Goal: Task Accomplishment & Management: Manage account settings

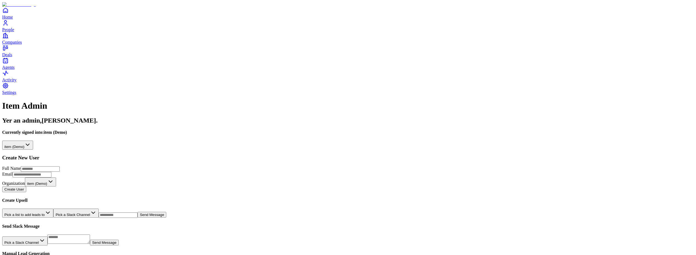
click at [93, 57] on html "**********" at bounding box center [348, 171] width 696 height 343
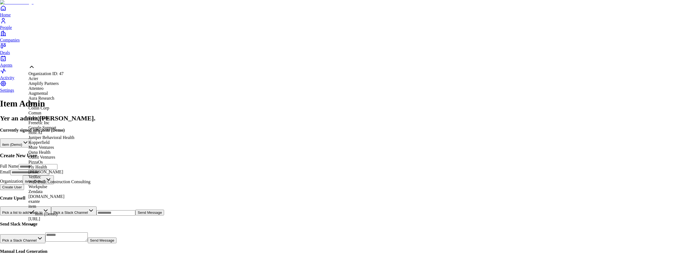
scroll to position [11, 0]
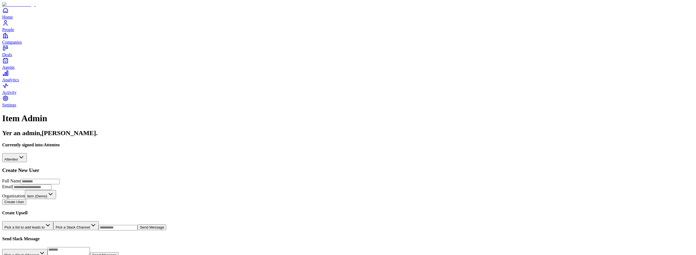
click at [14, 32] on span "People" at bounding box center [8, 29] width 12 height 5
click at [96, 58] on html "**********" at bounding box center [350, 177] width 700 height 355
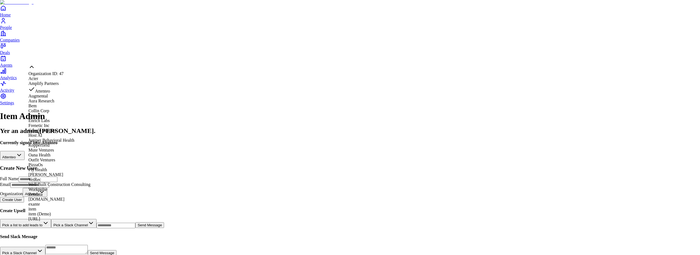
scroll to position [167, 0]
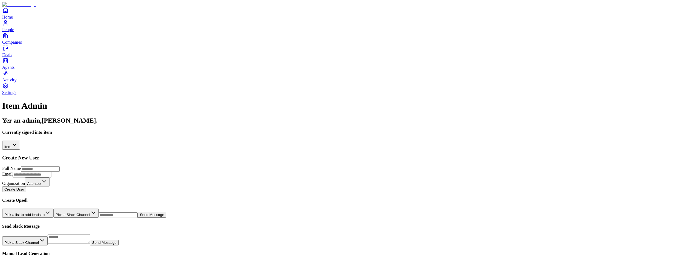
click at [19, 45] on span "Companies" at bounding box center [12, 42] width 20 height 5
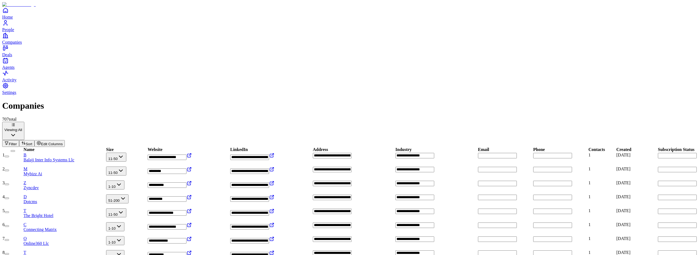
click at [17, 142] on span "Filter" at bounding box center [13, 144] width 8 height 4
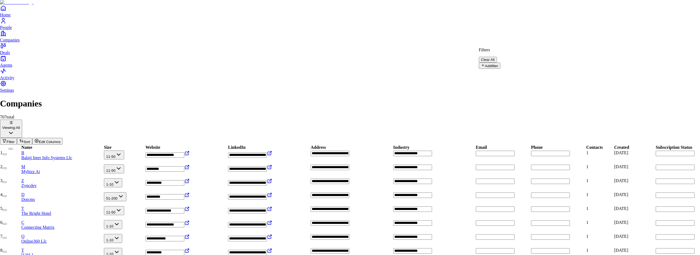
click at [492, 63] on button "Add filter" at bounding box center [490, 66] width 22 height 6
click at [518, 72] on input "text" at bounding box center [498, 74] width 39 height 5
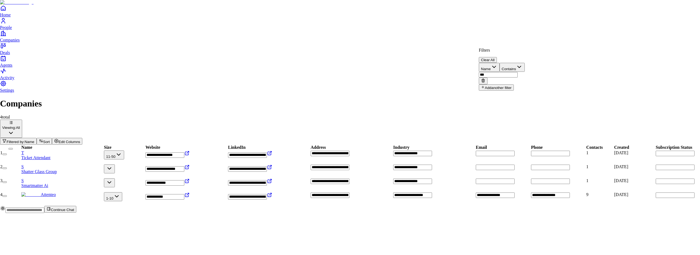
type input "***"
click at [78, 107] on html "**********" at bounding box center [350, 109] width 700 height 218
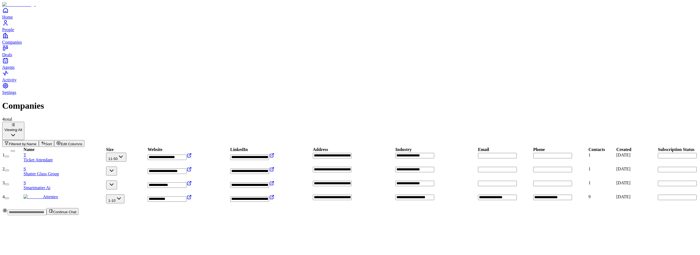
click at [58, 195] on span "Attenteo" at bounding box center [50, 197] width 15 height 5
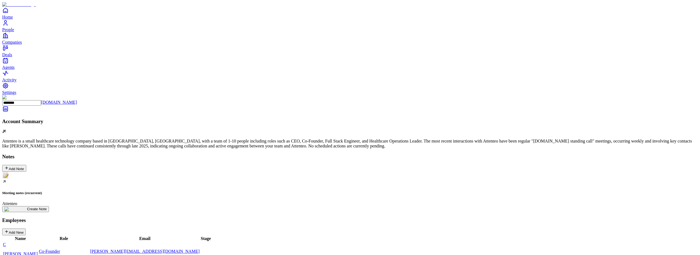
click at [61, 172] on div "Meeting notes (recurrent) Attenteo" at bounding box center [350, 189] width 696 height 34
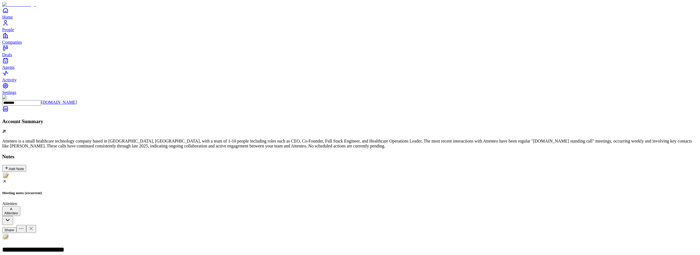
click at [34, 226] on icon at bounding box center [30, 228] width 5 height 5
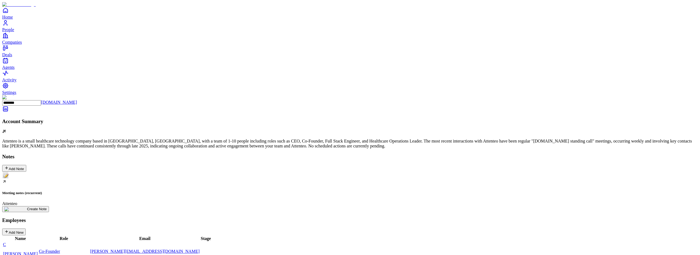
click at [20, 45] on span "Companies" at bounding box center [12, 42] width 20 height 5
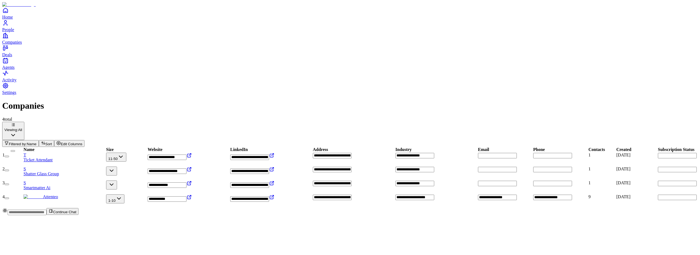
click at [80, 195] on div "Attenteo" at bounding box center [65, 197] width 82 height 5
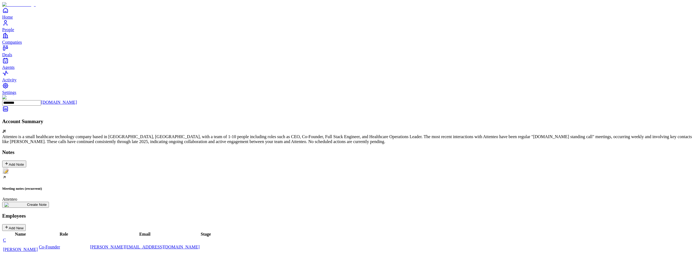
click at [58, 187] on h5 "Meeting notes (recurrent)" at bounding box center [350, 189] width 696 height 4
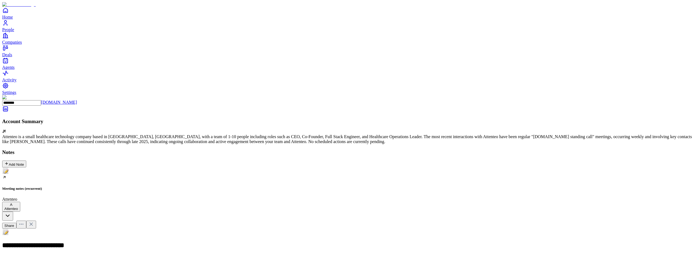
click at [34, 222] on icon at bounding box center [30, 224] width 5 height 5
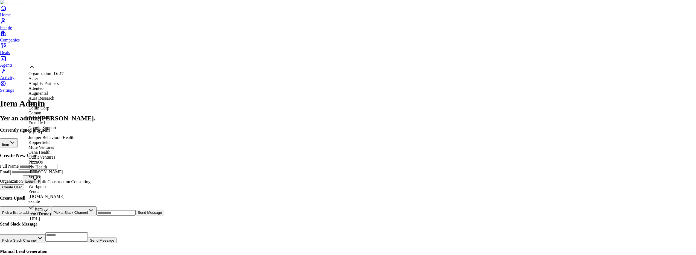
click at [50, 57] on html "**********" at bounding box center [348, 170] width 696 height 341
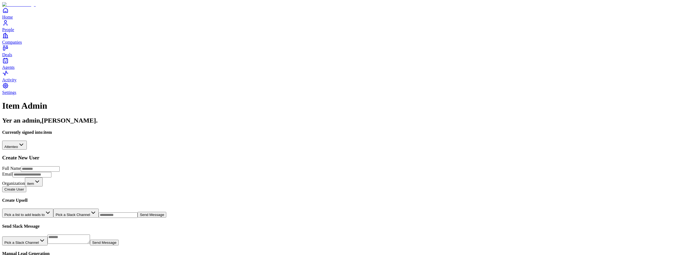
click at [14, 32] on span "People" at bounding box center [8, 29] width 12 height 5
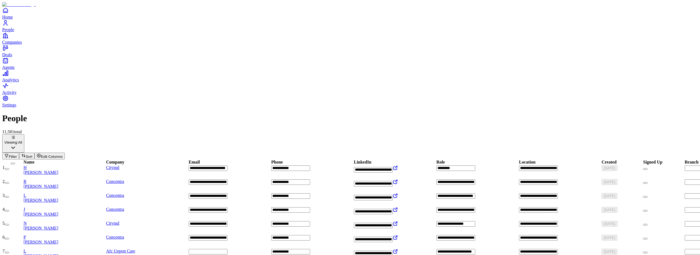
click at [17, 155] on span "Filter" at bounding box center [13, 157] width 8 height 4
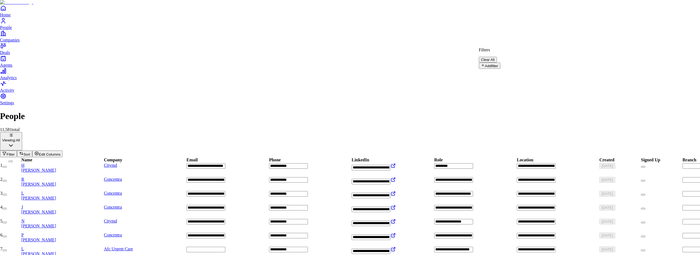
click at [500, 66] on button "Add filter" at bounding box center [490, 66] width 22 height 6
click at [500, 65] on button "Name" at bounding box center [489, 67] width 21 height 9
click at [518, 72] on input "text" at bounding box center [498, 74] width 39 height 5
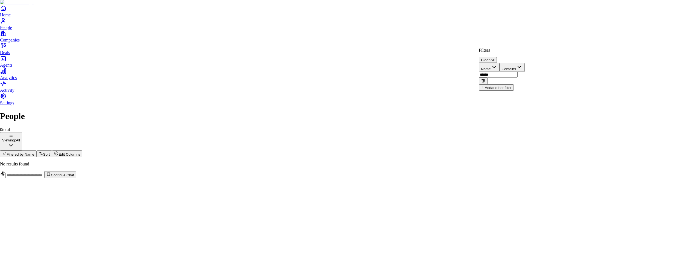
type input "******"
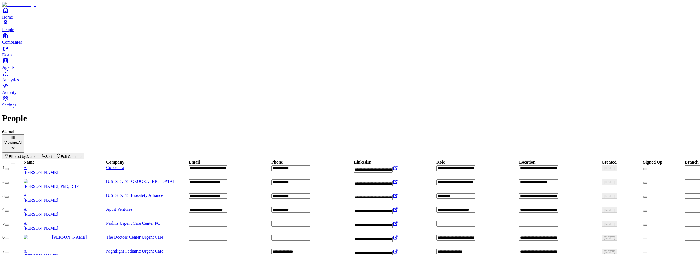
click at [70, 184] on span "Amanda Rice, PhD, RBP" at bounding box center [51, 186] width 55 height 5
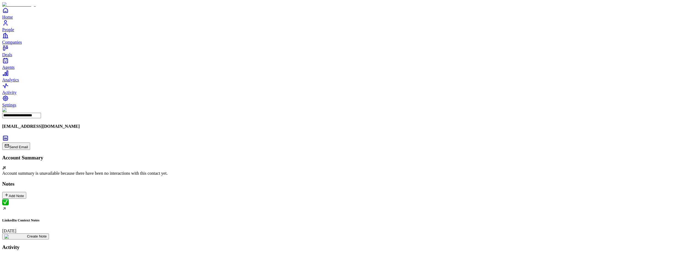
click at [63, 199] on div "LinkedIn Context Notes August 6" at bounding box center [350, 216] width 696 height 34
click at [34, 253] on icon at bounding box center [30, 255] width 5 height 5
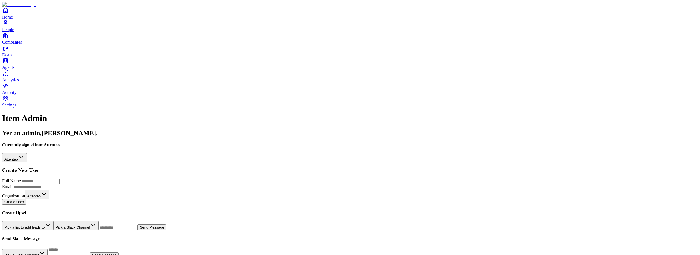
click at [66, 60] on html "**********" at bounding box center [350, 177] width 700 height 355
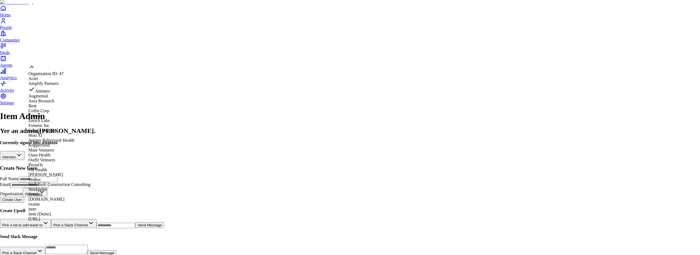
scroll to position [167, 0]
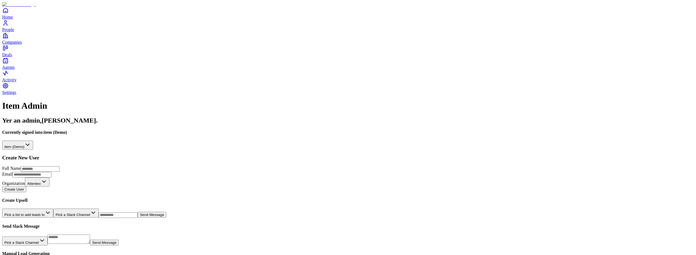
click at [21, 32] on link "People" at bounding box center [348, 26] width 692 height 12
click at [22, 45] on span "Companies" at bounding box center [12, 42] width 20 height 5
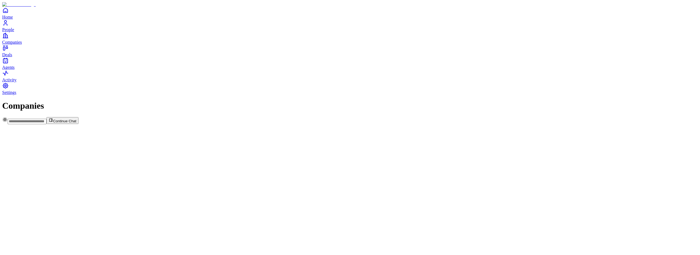
click at [14, 32] on span "People" at bounding box center [8, 29] width 12 height 5
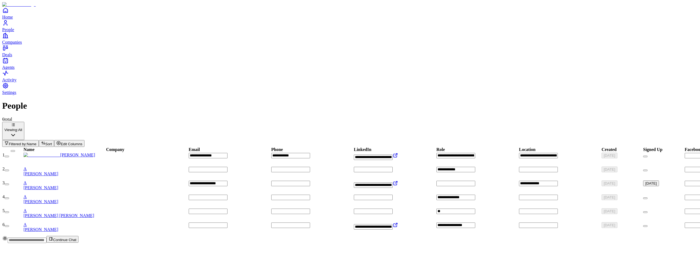
click at [39, 140] on button "Filtered by: Name" at bounding box center [20, 143] width 37 height 7
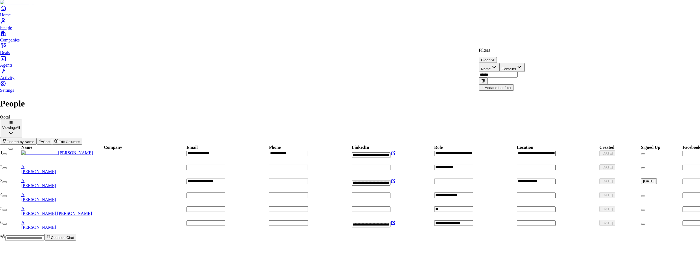
click at [485, 78] on icon at bounding box center [483, 80] width 4 height 4
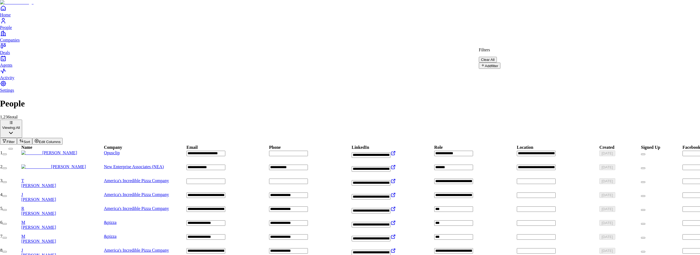
drag, startPoint x: 364, startPoint y: 21, endPoint x: 304, endPoint y: 25, distance: 59.7
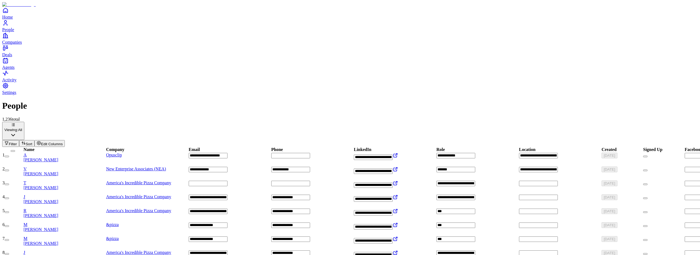
click at [85, 153] on div "A Alex Ren" at bounding box center [65, 158] width 82 height 10
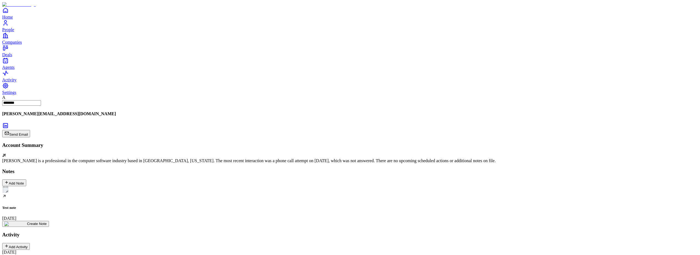
click at [52, 186] on div "Test note July 31" at bounding box center [350, 203] width 696 height 34
click at [34, 241] on icon at bounding box center [30, 243] width 5 height 5
click at [24, 180] on div "Add Note" at bounding box center [14, 182] width 20 height 5
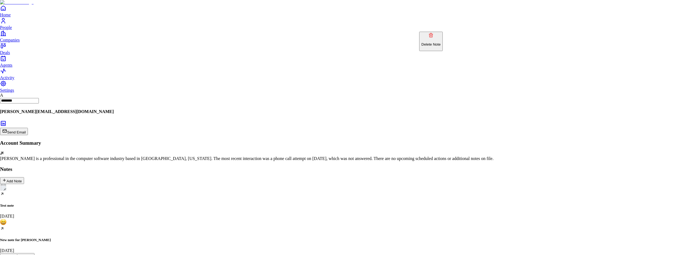
click at [433, 42] on p "Delete Note" at bounding box center [430, 44] width 19 height 4
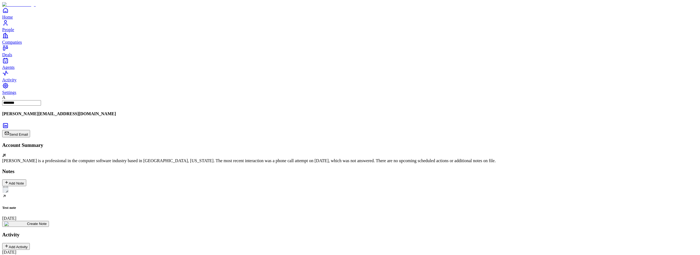
click at [70, 186] on div "Test note July 31" at bounding box center [350, 203] width 696 height 34
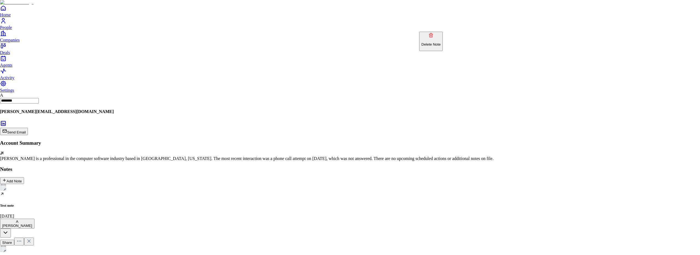
click at [437, 42] on p "Delete Note" at bounding box center [430, 44] width 19 height 4
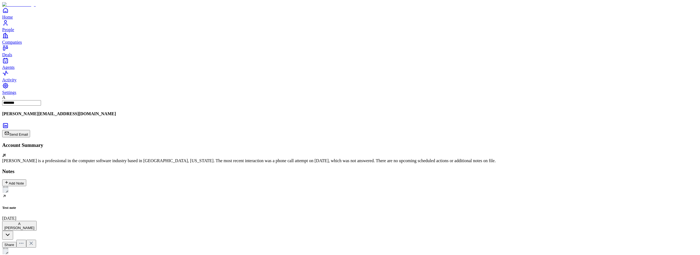
drag, startPoint x: 392, startPoint y: 35, endPoint x: 439, endPoint y: 27, distance: 47.2
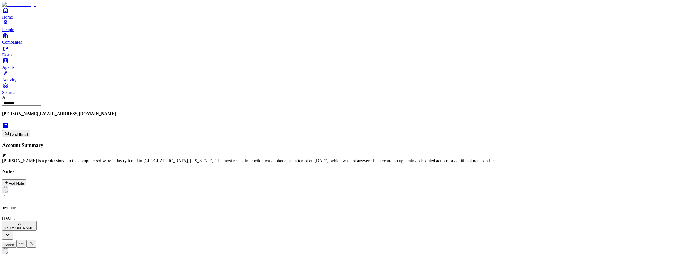
click at [37, 206] on h5 "Test note" at bounding box center [350, 208] width 696 height 4
click at [16, 242] on button "Share" at bounding box center [9, 245] width 14 height 6
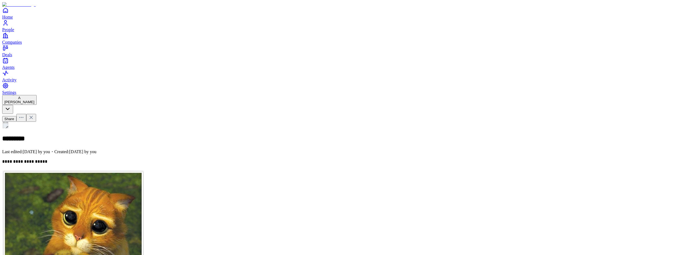
click at [675, 13] on html "**********" at bounding box center [350, 186] width 700 height 372
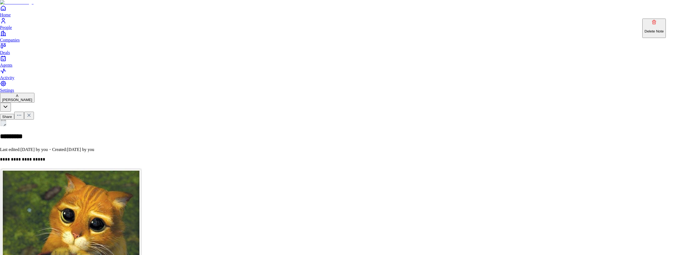
click at [657, 29] on p "Delete Note" at bounding box center [653, 31] width 19 height 4
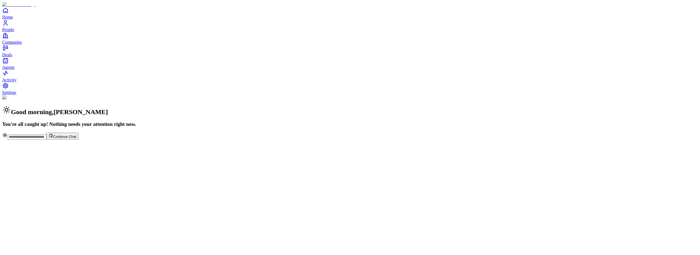
click at [14, 32] on span "People" at bounding box center [8, 29] width 12 height 5
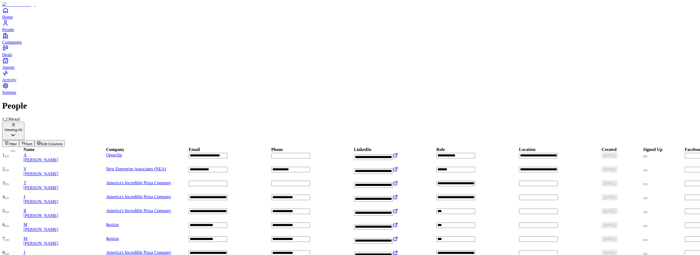
click at [71, 153] on div "A Alex Ren" at bounding box center [65, 158] width 82 height 10
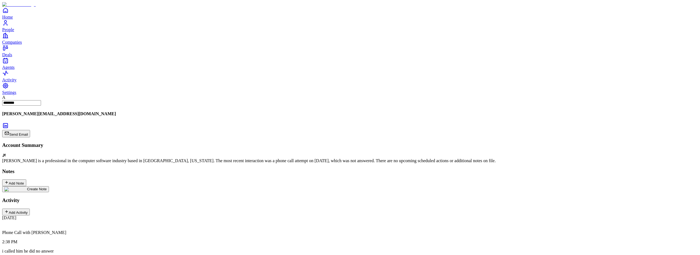
click at [27, 187] on img at bounding box center [15, 189] width 23 height 4
click at [275, 250] on h2 at bounding box center [350, 253] width 696 height 7
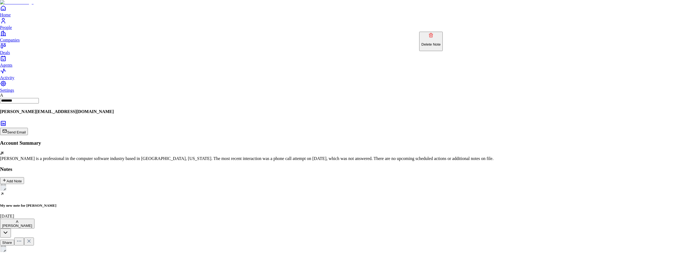
click at [439, 42] on p "Delete Note" at bounding box center [430, 44] width 19 height 4
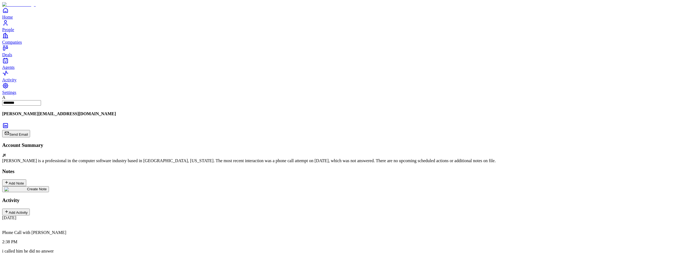
click at [24, 180] on div "Add Note" at bounding box center [14, 182] width 20 height 5
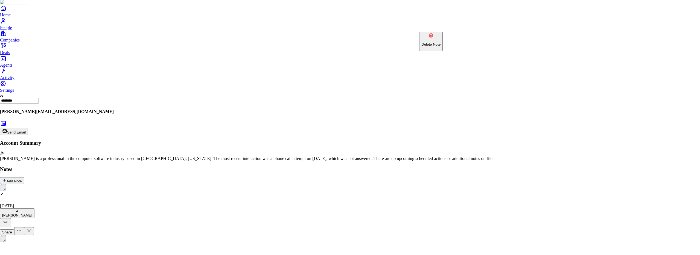
click at [437, 42] on p "Delete Note" at bounding box center [430, 44] width 19 height 4
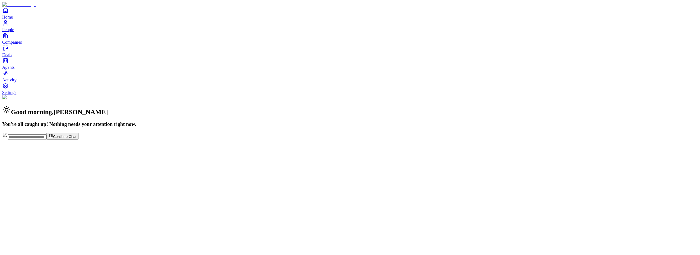
click at [14, 32] on link "People" at bounding box center [350, 26] width 696 height 12
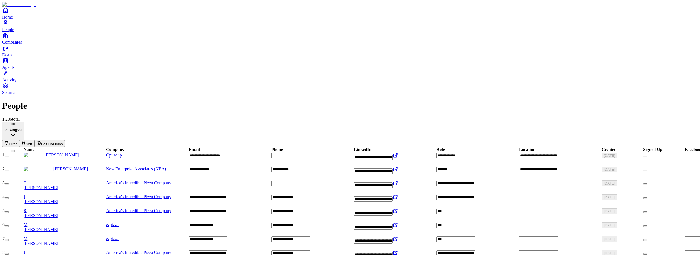
click at [90, 153] on div "[PERSON_NAME]" at bounding box center [65, 155] width 82 height 5
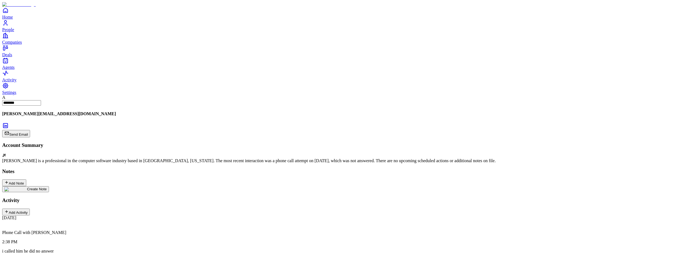
click at [27, 187] on img at bounding box center [15, 189] width 23 height 4
click at [34, 231] on icon at bounding box center [30, 233] width 5 height 5
click at [60, 186] on div "[DATE]" at bounding box center [350, 198] width 696 height 24
click at [303, 250] on h2 at bounding box center [350, 253] width 696 height 7
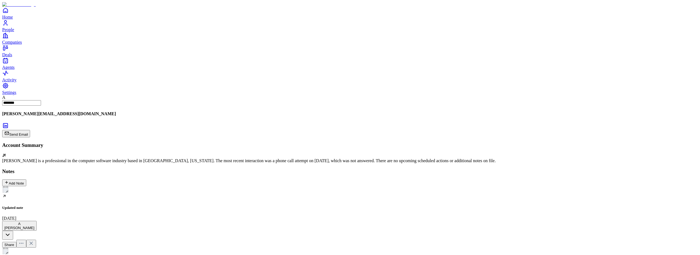
click at [9, 248] on img "Select emoji" at bounding box center [5, 251] width 7 height 7
click at [34, 241] on icon at bounding box center [30, 243] width 5 height 5
click at [59, 186] on div "Updated note August 11" at bounding box center [350, 203] width 696 height 34
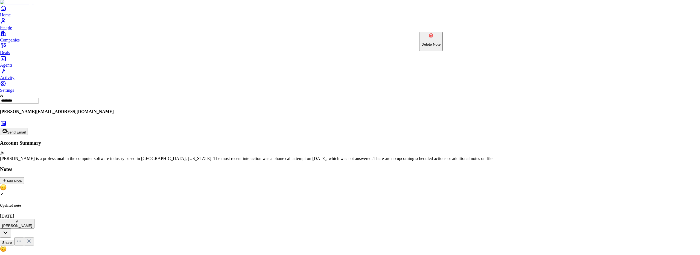
click at [440, 42] on p "Delete Note" at bounding box center [430, 44] width 19 height 4
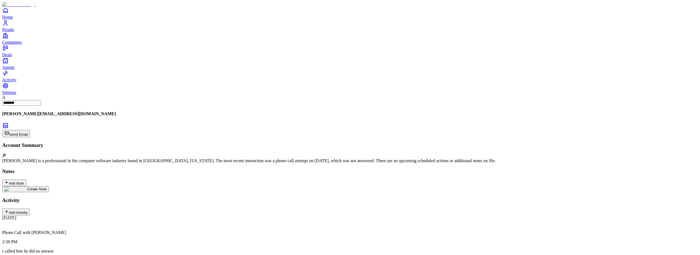
click at [27, 187] on img at bounding box center [15, 189] width 23 height 4
click at [63, 186] on div "[DATE]" at bounding box center [350, 198] width 696 height 24
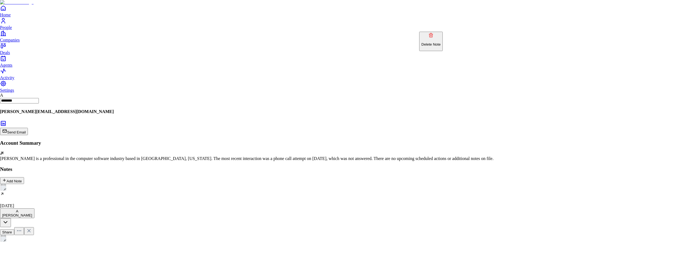
click at [440, 42] on p "Delete Note" at bounding box center [430, 44] width 19 height 4
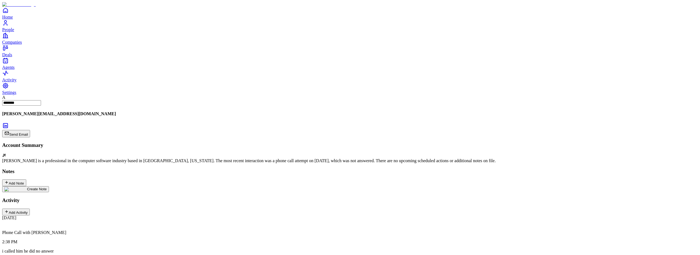
click at [27, 187] on img at bounding box center [15, 189] width 23 height 4
click at [34, 231] on icon at bounding box center [30, 233] width 5 height 5
click at [24, 180] on div "Add Note" at bounding box center [14, 182] width 20 height 5
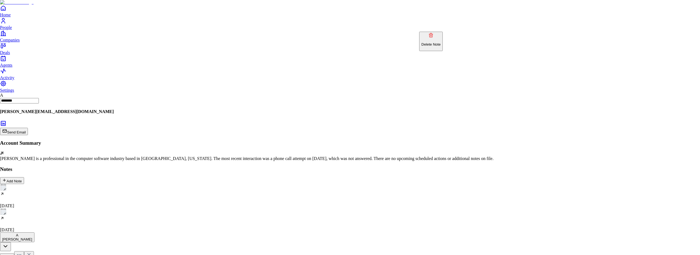
click at [440, 42] on p "Delete Note" at bounding box center [430, 44] width 19 height 4
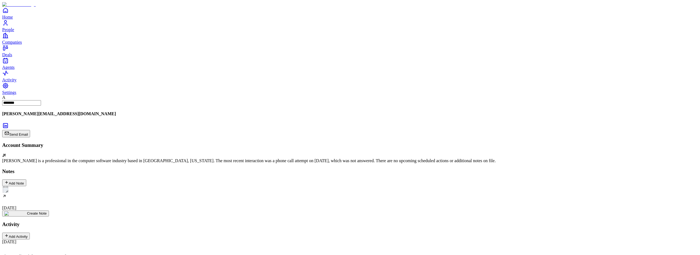
click at [63, 186] on div "[DATE]" at bounding box center [350, 198] width 696 height 24
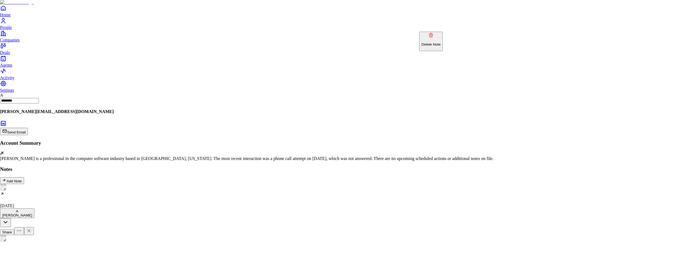
click at [440, 42] on button "Delete Note" at bounding box center [431, 41] width 24 height 19
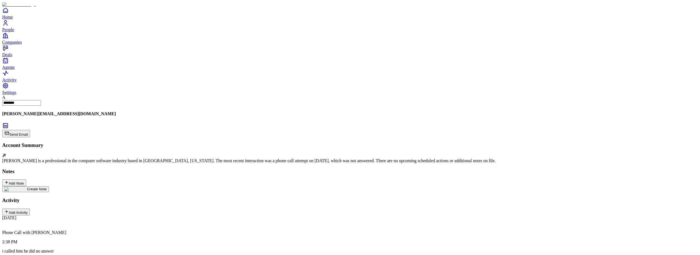
click at [27, 187] on img at bounding box center [15, 189] width 23 height 4
click at [34, 231] on icon at bounding box center [30, 233] width 5 height 5
click at [47, 186] on div "[DATE]" at bounding box center [350, 198] width 696 height 24
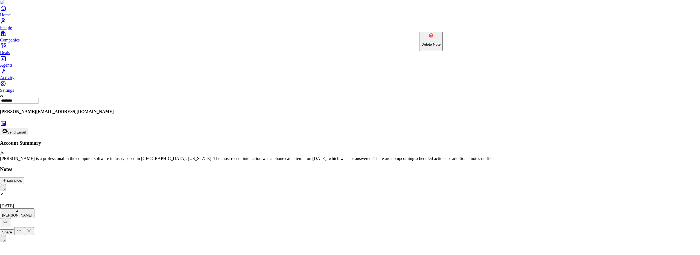
click at [440, 42] on p "Delete Note" at bounding box center [430, 44] width 19 height 4
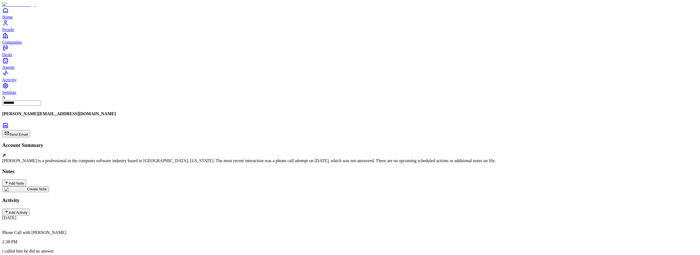
click at [46, 187] on div "Create Note" at bounding box center [25, 189] width 42 height 4
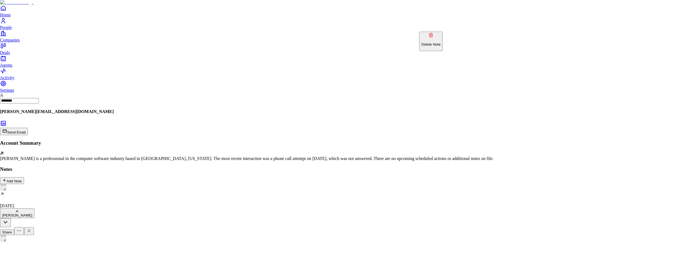
click at [440, 42] on p "Delete Note" at bounding box center [430, 44] width 19 height 4
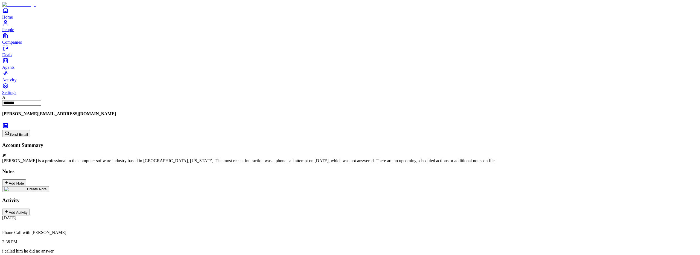
click at [47, 187] on div "Create Note" at bounding box center [25, 189] width 42 height 4
click at [62, 186] on div "[DATE]" at bounding box center [350, 198] width 696 height 24
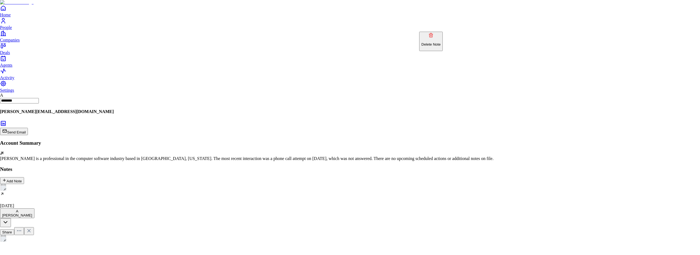
click at [440, 42] on p "Delete Note" at bounding box center [430, 44] width 19 height 4
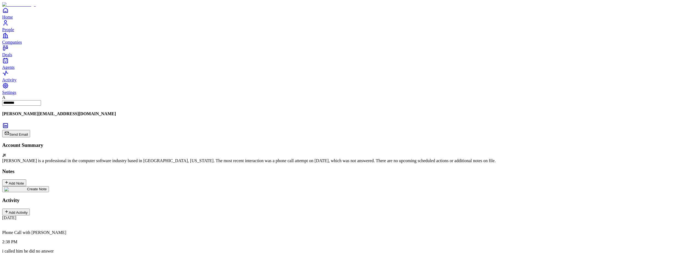
click at [27, 187] on img at bounding box center [15, 189] width 23 height 4
click at [278, 250] on h2 at bounding box center [350, 253] width 696 height 7
click at [36, 230] on button at bounding box center [31, 234] width 10 height 8
click at [13, 19] on span "Home" at bounding box center [7, 17] width 11 height 5
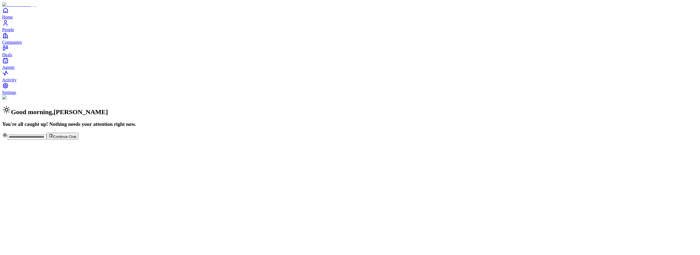
click at [14, 32] on span "People" at bounding box center [8, 29] width 12 height 5
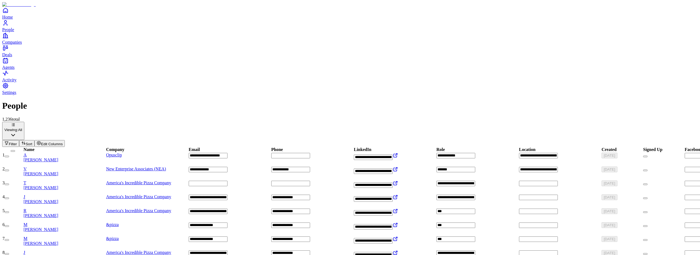
click at [58, 172] on span "[PERSON_NAME]" at bounding box center [41, 174] width 35 height 5
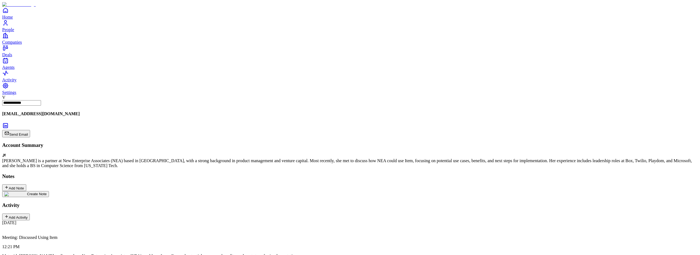
click at [27, 192] on img at bounding box center [15, 194] width 23 height 4
click at [34, 235] on icon at bounding box center [30, 237] width 5 height 5
click at [24, 185] on div "Add Note" at bounding box center [14, 187] width 20 height 5
click at [98, 216] on div "[DATE]" at bounding box center [350, 228] width 696 height 24
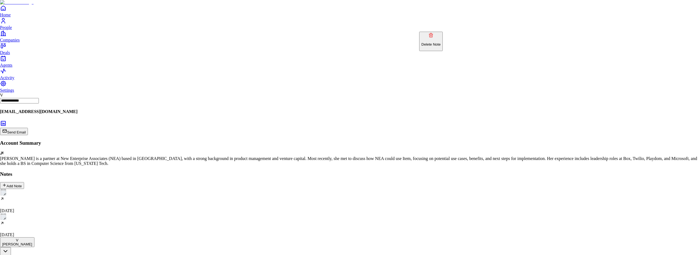
click at [441, 43] on button "Delete Note" at bounding box center [431, 41] width 24 height 19
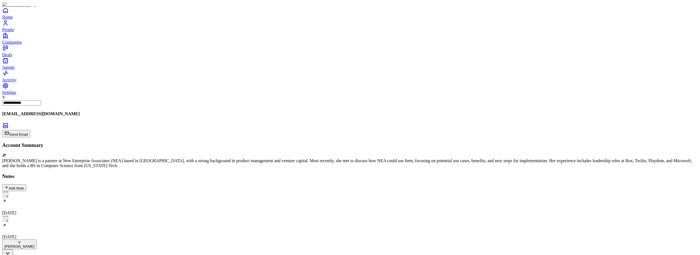
click at [88, 216] on div "[DATE]" at bounding box center [350, 228] width 696 height 24
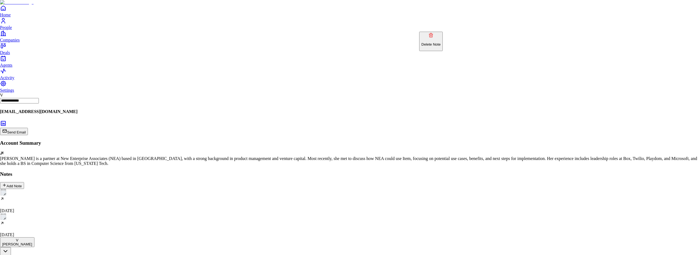
click at [440, 42] on p "Delete Note" at bounding box center [430, 44] width 19 height 4
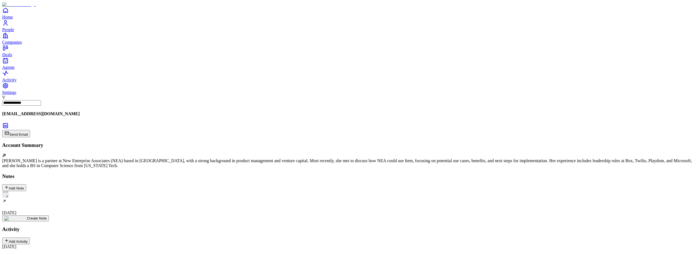
click at [35, 191] on div "[DATE]" at bounding box center [350, 203] width 696 height 24
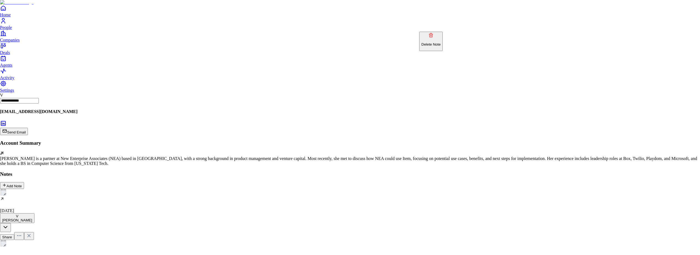
click at [440, 42] on p "Delete Note" at bounding box center [430, 44] width 19 height 4
drag, startPoint x: 407, startPoint y: 139, endPoint x: 412, endPoint y: 137, distance: 6.1
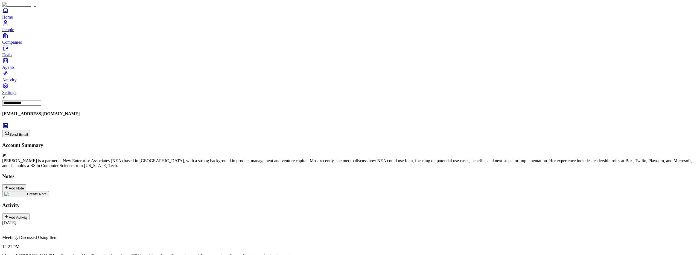
click at [14, 32] on span "People" at bounding box center [8, 29] width 12 height 5
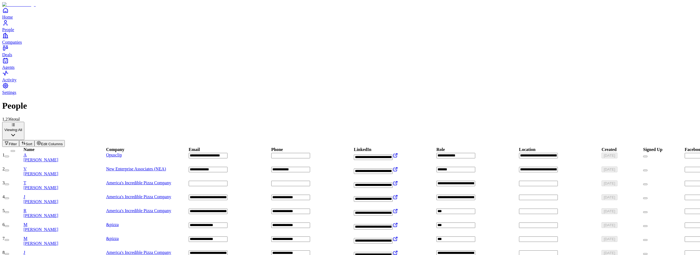
click at [73, 153] on div "A Alex Ren" at bounding box center [65, 158] width 82 height 10
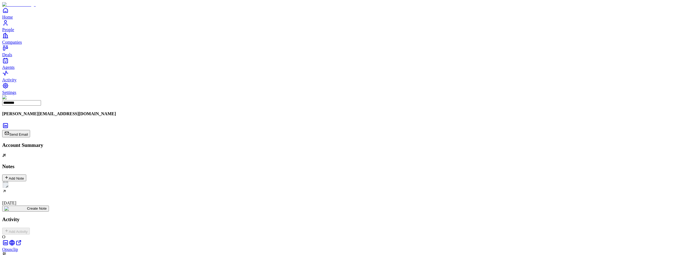
click at [60, 182] on div "[DATE]" at bounding box center [350, 194] width 696 height 24
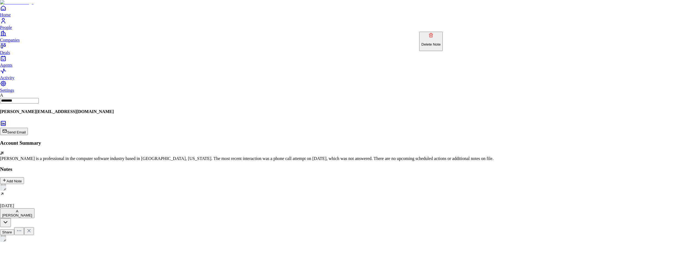
click at [440, 42] on p "Delete Note" at bounding box center [430, 44] width 19 height 4
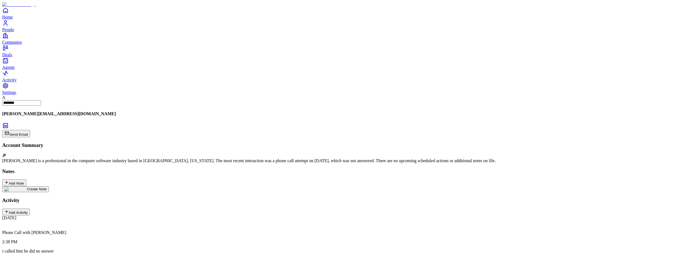
click at [7, 11] on icon "Home" at bounding box center [5, 11] width 2 height 0
